Goal: Information Seeking & Learning: Compare options

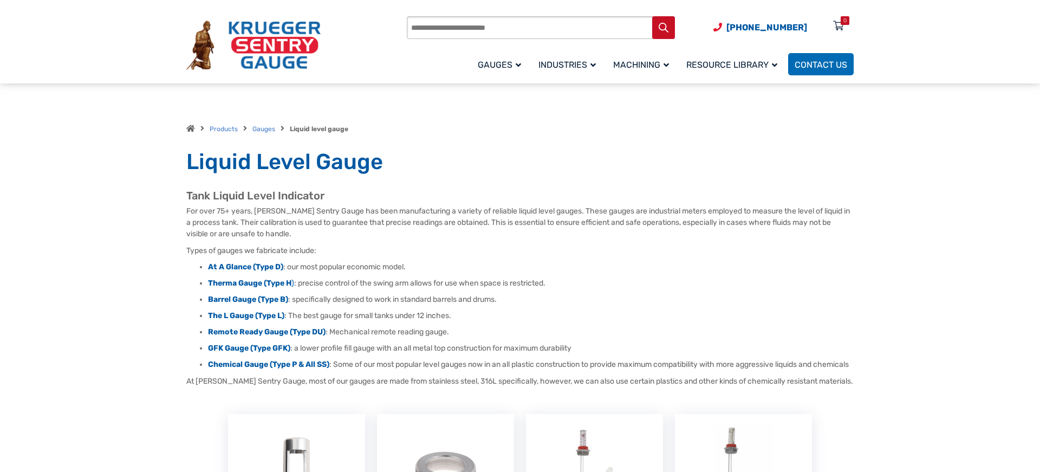
scroll to position [221, 0]
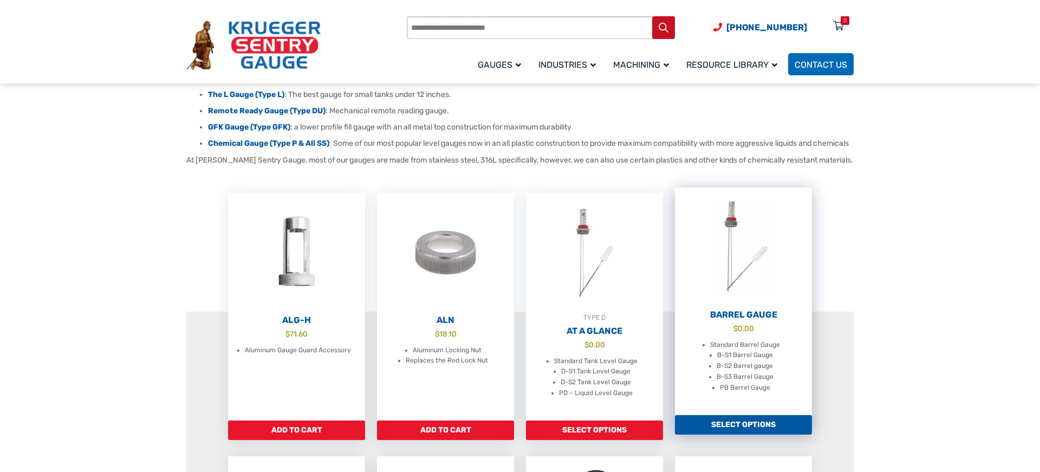
click at [739, 275] on img at bounding box center [743, 246] width 137 height 119
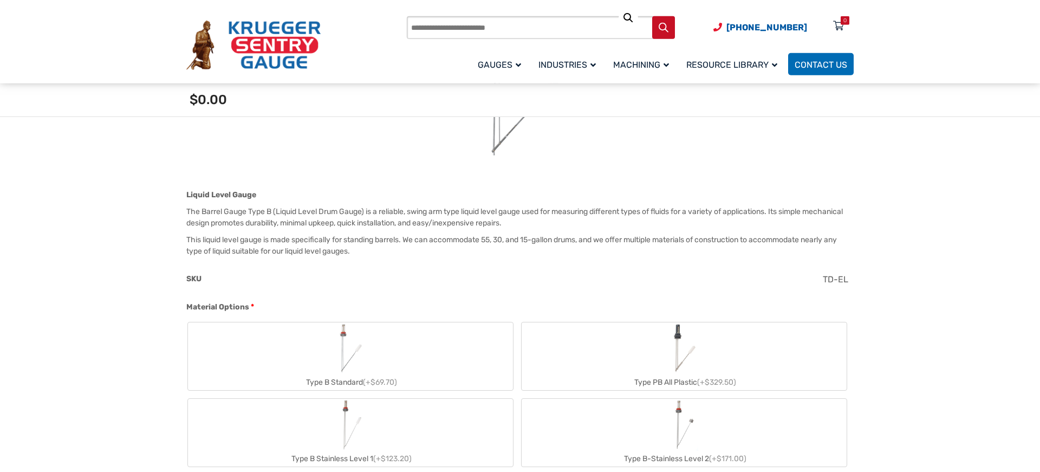
scroll to position [221, 0]
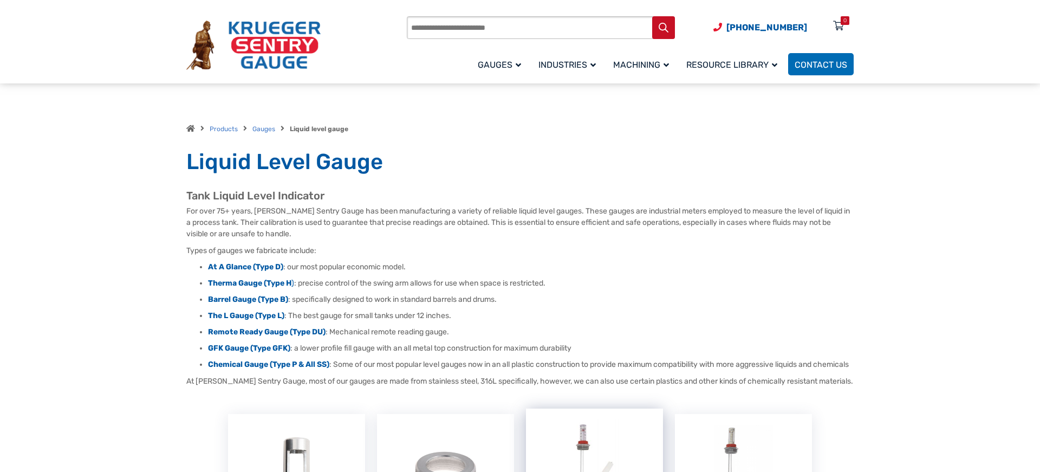
scroll to position [221, 0]
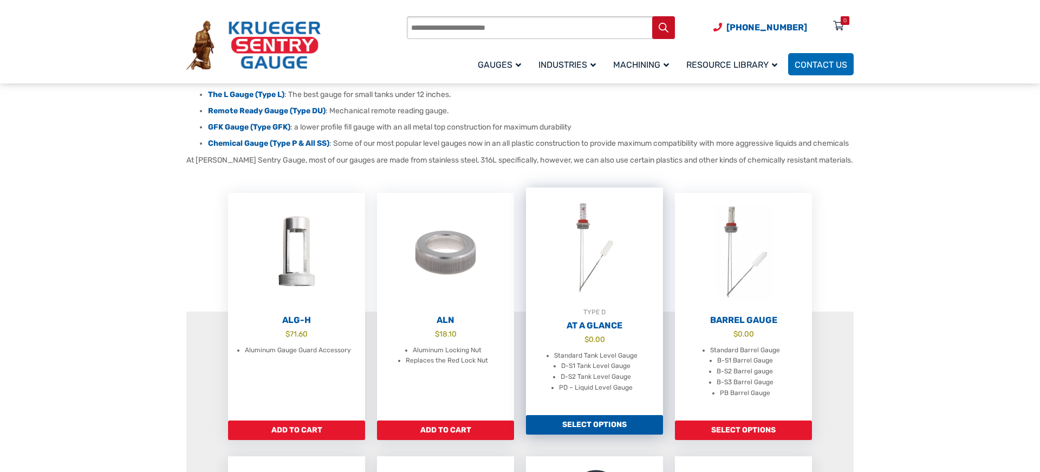
click at [579, 289] on img at bounding box center [594, 246] width 137 height 119
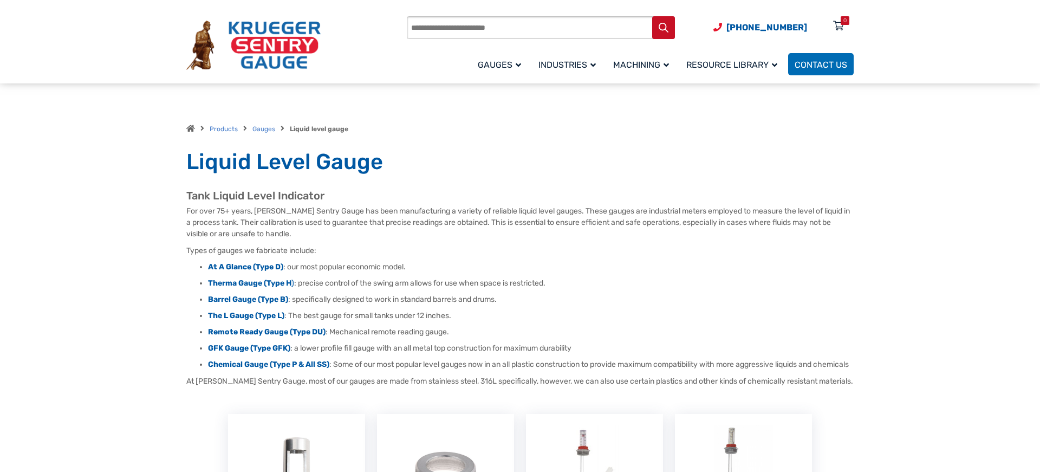
scroll to position [221, 0]
